Goal: Navigation & Orientation: Find specific page/section

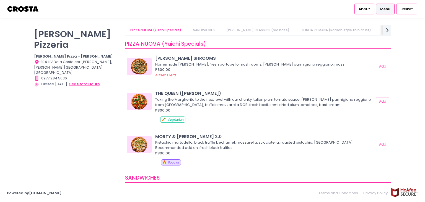
click at [89, 81] on button "see store hours" at bounding box center [84, 84] width 31 height 6
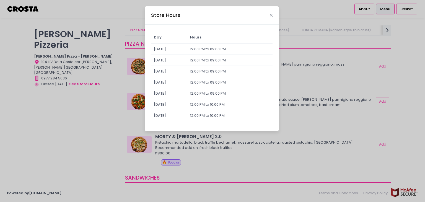
click at [305, 14] on div "Store Hours Day Hours Sunday 12:00 PM to 09:00 PM Monday 12:00 PM to 09:00 PM T…" at bounding box center [212, 101] width 425 height 202
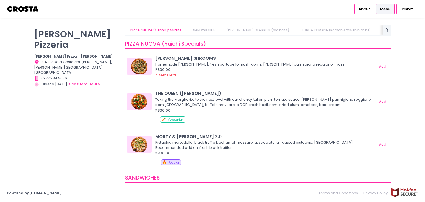
click at [93, 81] on button "see store hours" at bounding box center [84, 84] width 31 height 6
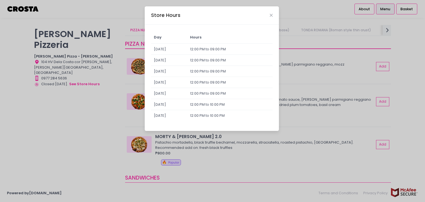
click at [88, 124] on div "Store Hours Day Hours Sunday 12:00 PM to 09:00 PM Monday 12:00 PM to 09:00 PM T…" at bounding box center [212, 101] width 425 height 202
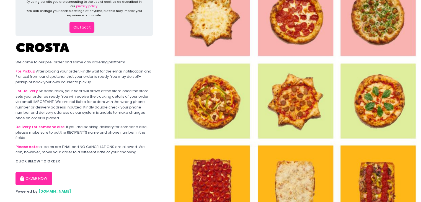
scroll to position [23, 0]
